Goal: Task Accomplishment & Management: Manage account settings

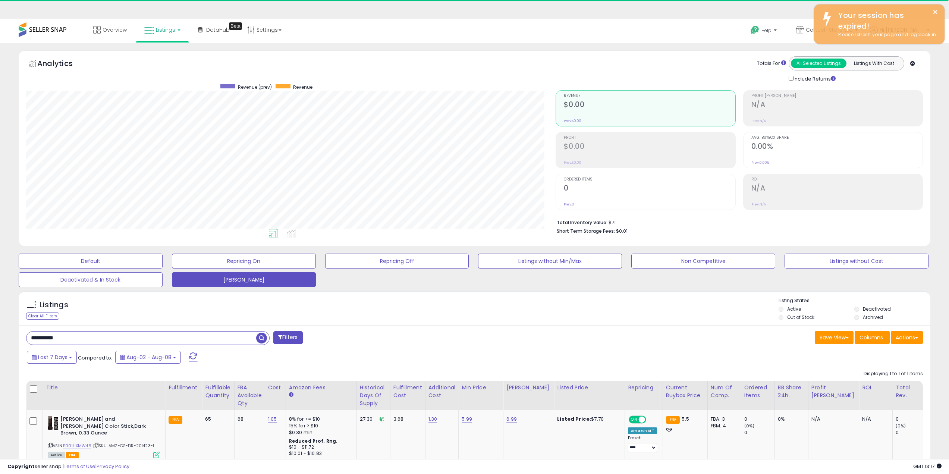
select select "**"
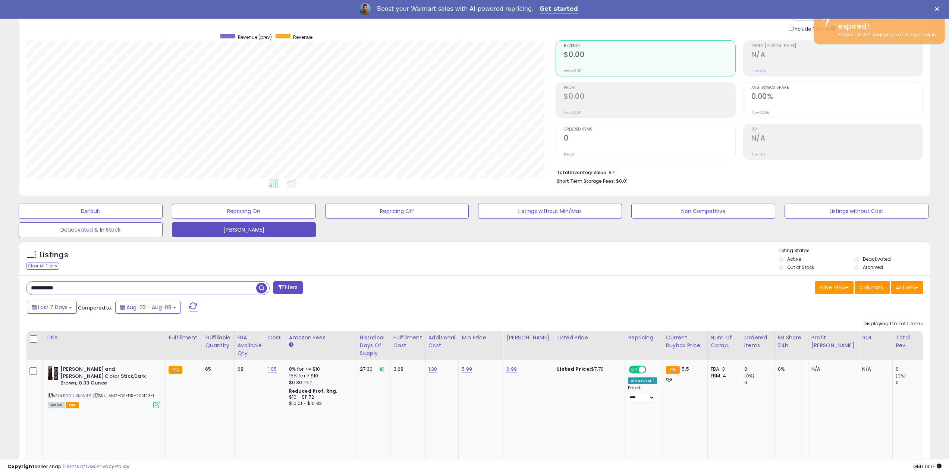
scroll to position [153, 530]
